Goal: Transaction & Acquisition: Purchase product/service

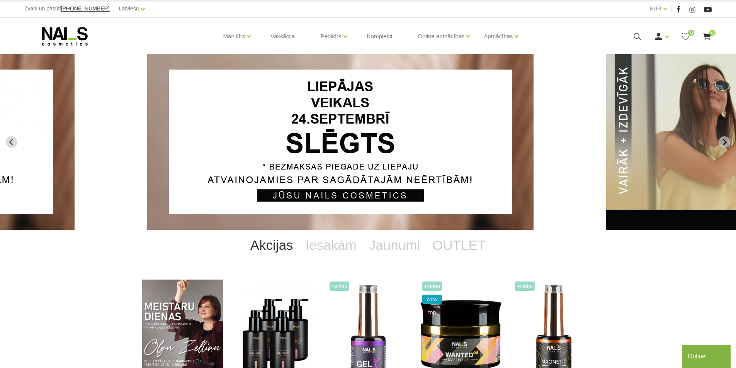
click at [634, 38] on icon at bounding box center [638, 37] width 10 height 10
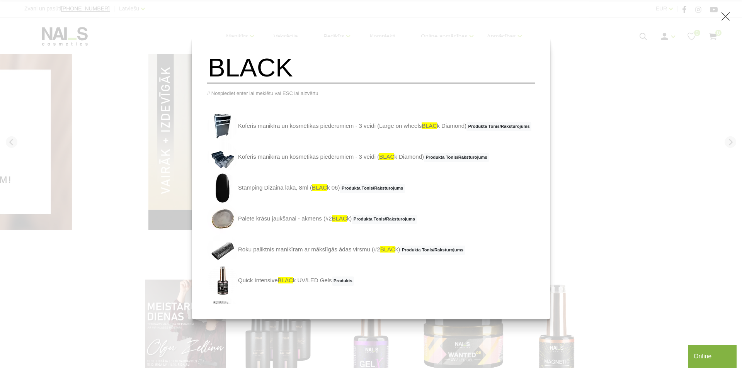
type input "BLACK"
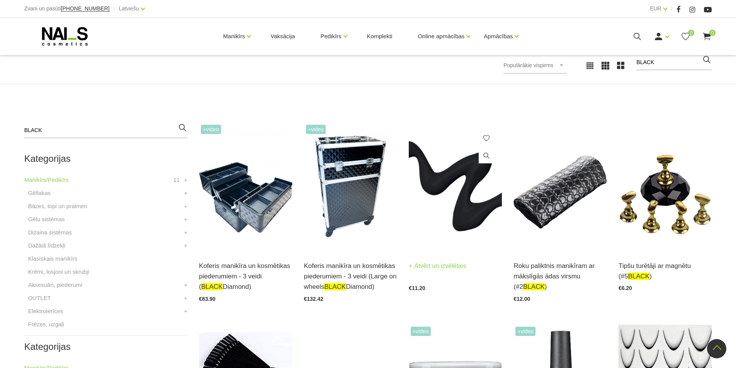
scroll to position [116, 0]
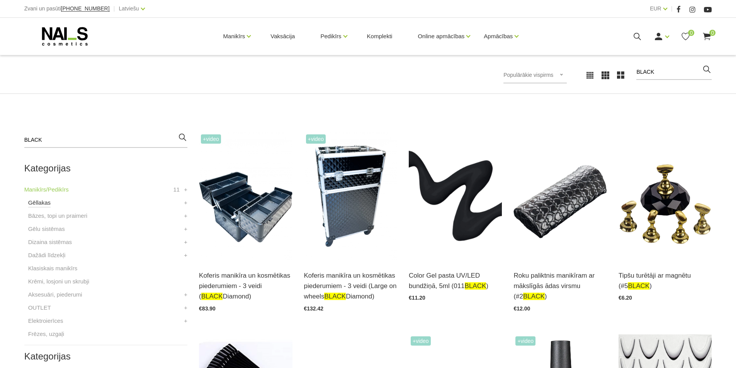
click at [40, 203] on link "Gēllakas" at bounding box center [39, 202] width 22 height 9
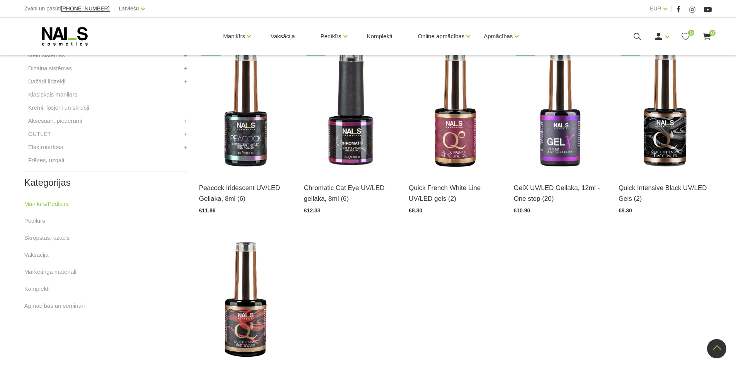
scroll to position [387, 0]
click at [653, 131] on img at bounding box center [665, 108] width 93 height 128
click at [243, 236] on img at bounding box center [245, 300] width 93 height 128
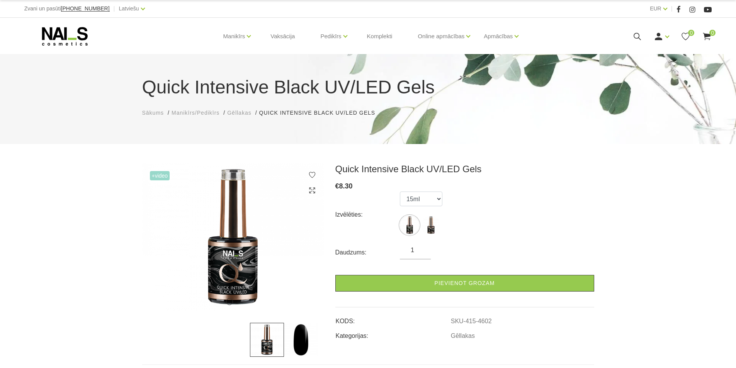
scroll to position [116, 0]
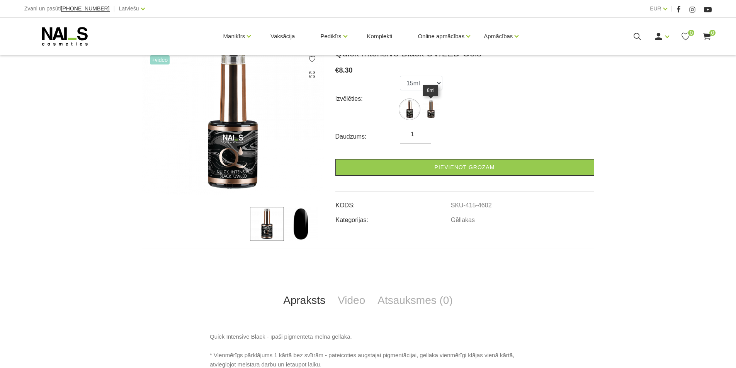
click at [433, 102] on img at bounding box center [430, 109] width 19 height 19
select select "4602"
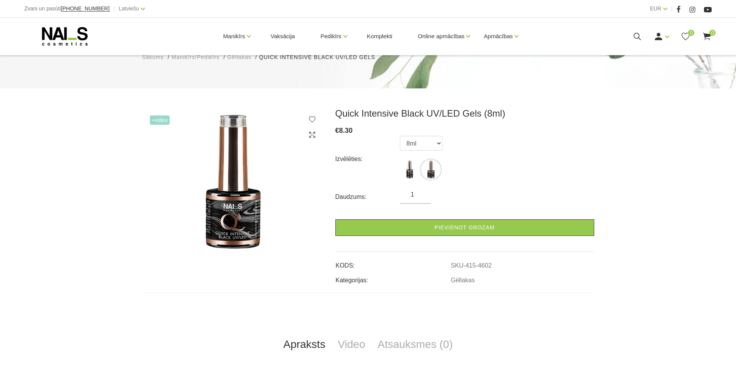
scroll to position [39, 0]
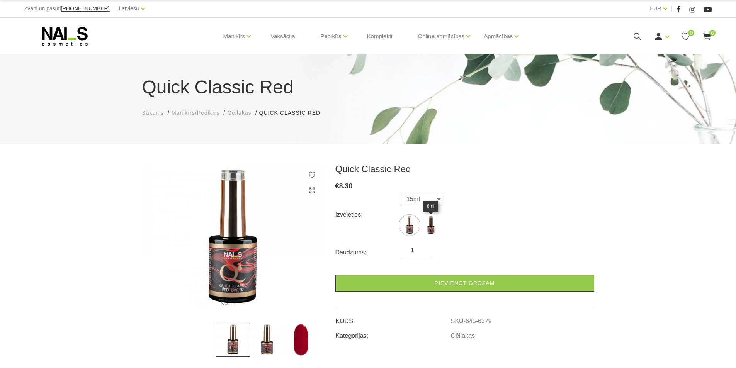
click at [430, 231] on img at bounding box center [430, 225] width 19 height 19
select select "6379"
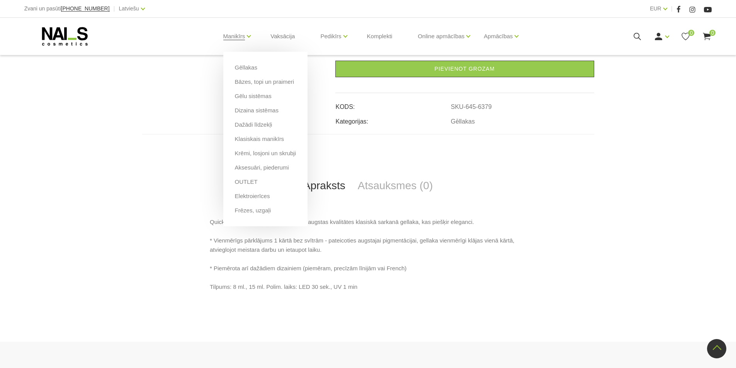
scroll to position [155, 0]
